Goal: Task Accomplishment & Management: Manage account settings

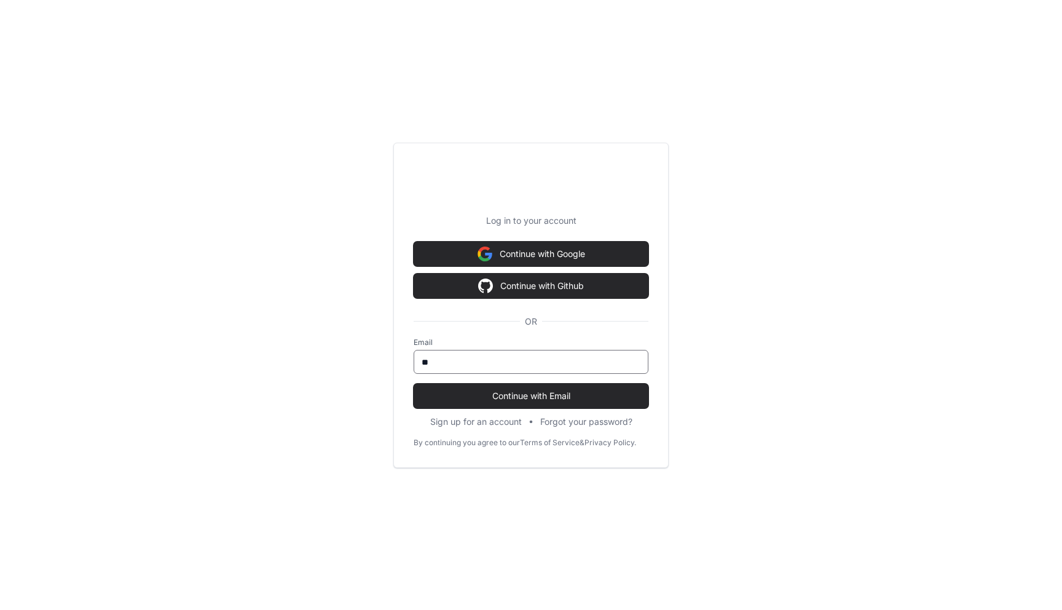
type input "*"
type input "**********"
click at [414, 384] on button "Continue with Email" at bounding box center [531, 396] width 235 height 25
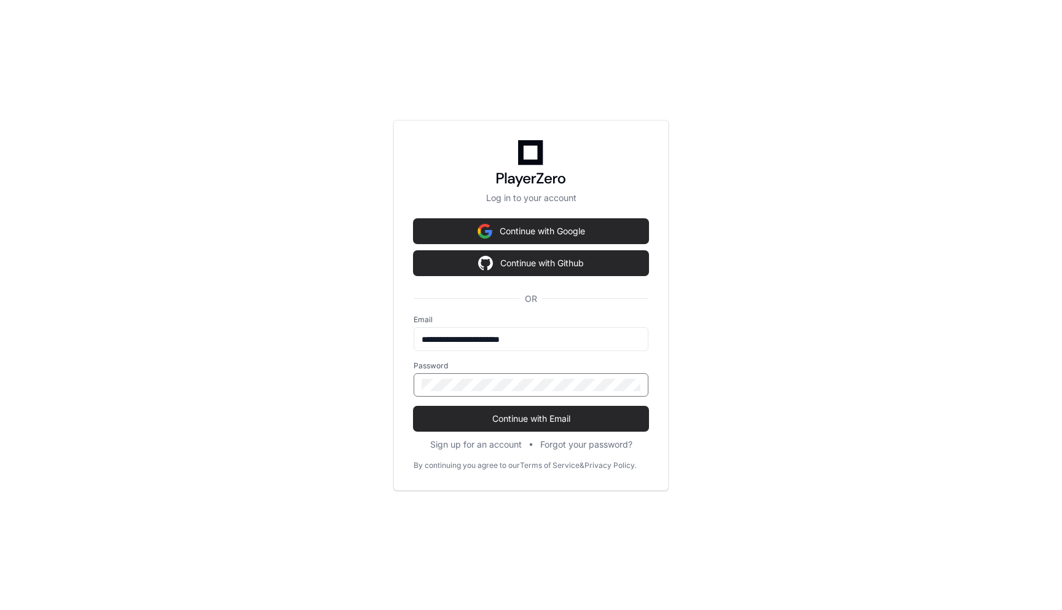
click at [414, 406] on button "Continue with Email" at bounding box center [531, 418] width 235 height 25
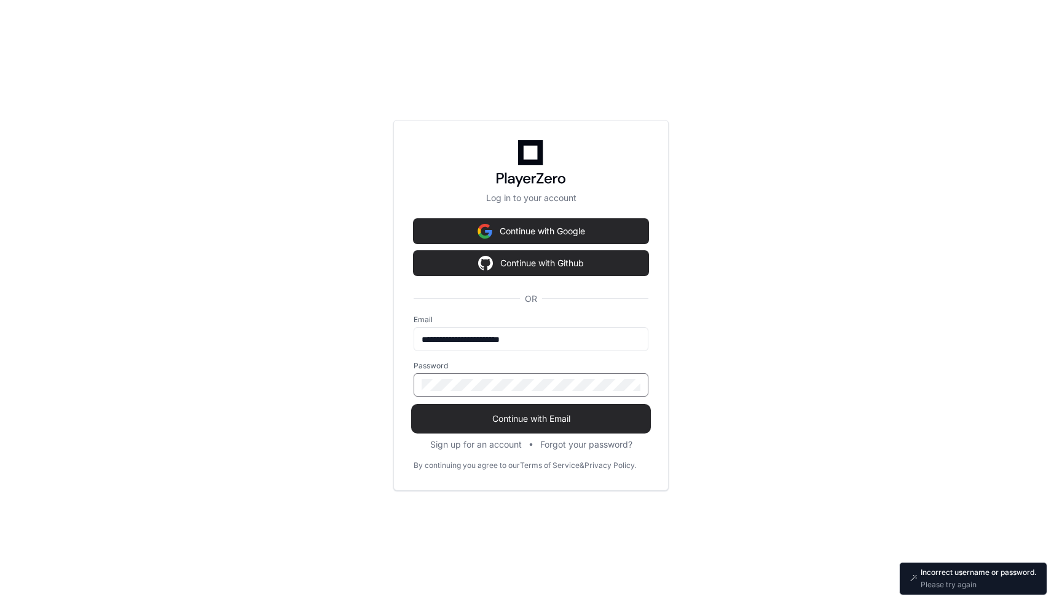
click at [507, 416] on span "Continue with Email" at bounding box center [531, 418] width 235 height 12
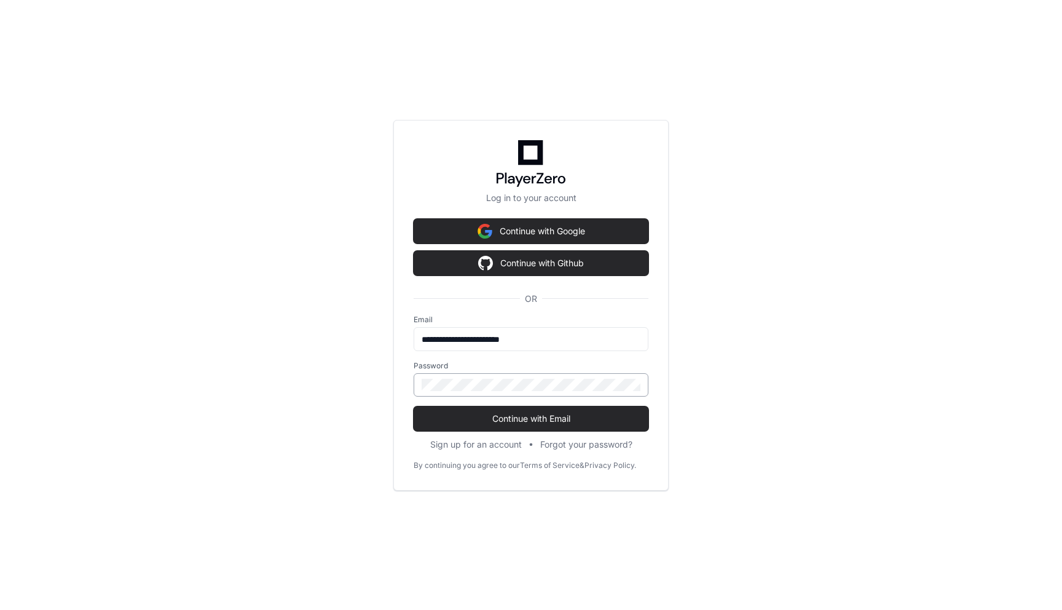
click at [542, 377] on div at bounding box center [531, 384] width 235 height 23
click at [414, 406] on button "Continue with Email" at bounding box center [531, 418] width 235 height 25
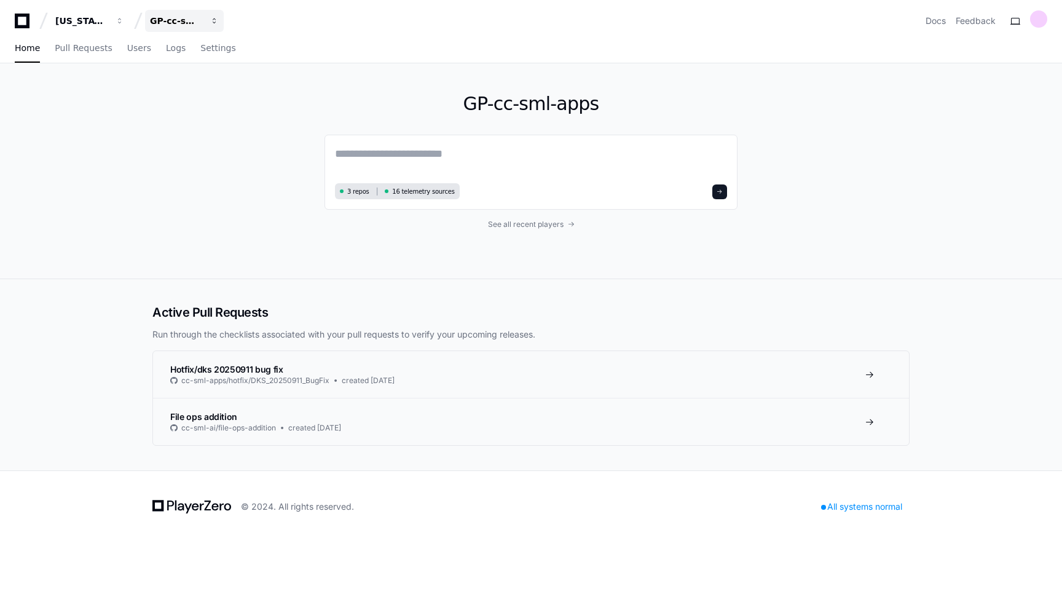
click at [209, 19] on button "GP-cc-sml-apps" at bounding box center [184, 21] width 79 height 22
click at [232, 135] on button "G GP-PALSv2" at bounding box center [231, 139] width 177 height 25
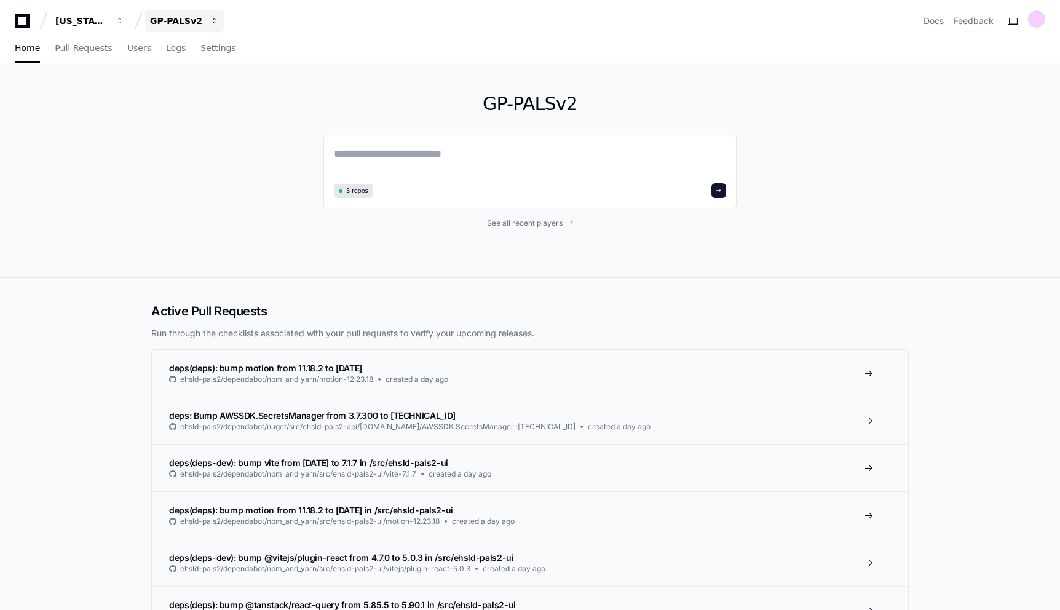
drag, startPoint x: 202, startPoint y: 23, endPoint x: 157, endPoint y: 21, distance: 44.9
click at [157, 21] on div "GP-PALSv2" at bounding box center [176, 21] width 53 height 12
drag, startPoint x: 223, startPoint y: 140, endPoint x: 167, endPoint y: 138, distance: 56.0
click at [167, 138] on button "G GP-PALSv2" at bounding box center [231, 139] width 177 height 25
click at [197, 18] on div "GP-PALSv2" at bounding box center [176, 21] width 53 height 12
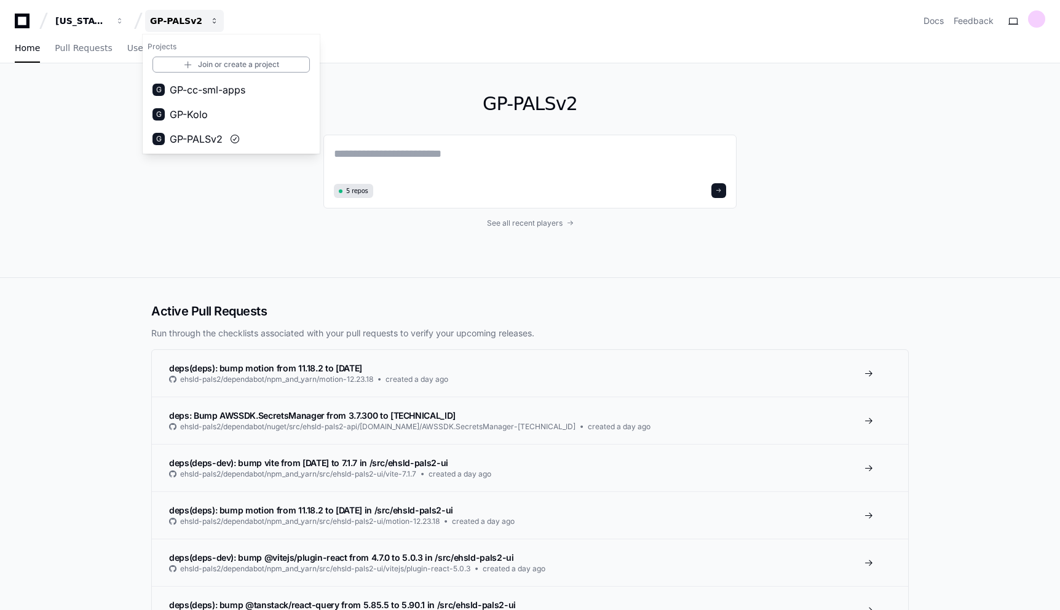
copy div "button"
click at [133, 179] on div "GP-PALSv2 5 repos See all recent players" at bounding box center [530, 170] width 1060 height 215
